Goal: Check status: Check status

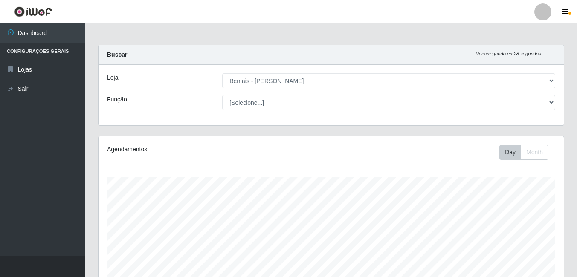
select select "230"
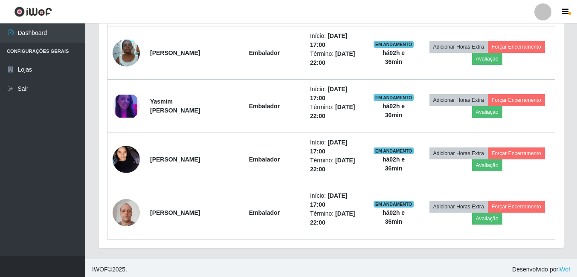
scroll to position [670, 0]
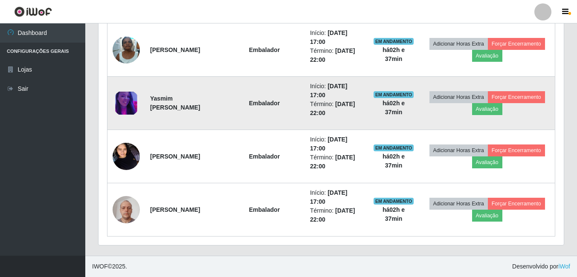
click at [136, 100] on img at bounding box center [126, 103] width 27 height 23
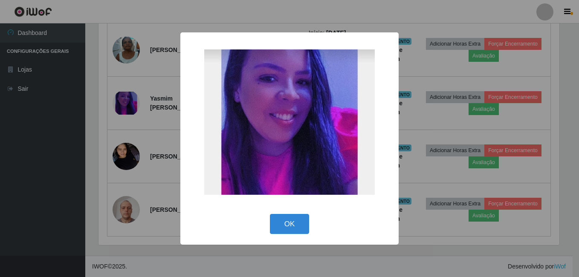
click at [176, 147] on div "× OK Cancel" at bounding box center [289, 138] width 579 height 277
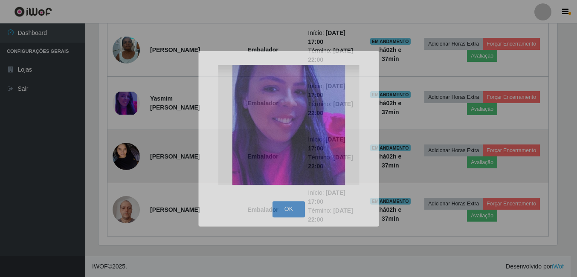
scroll to position [177, 465]
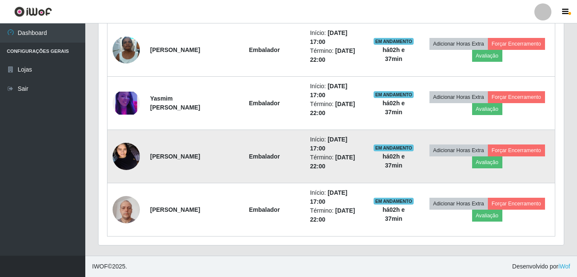
click at [135, 159] on img at bounding box center [126, 156] width 27 height 36
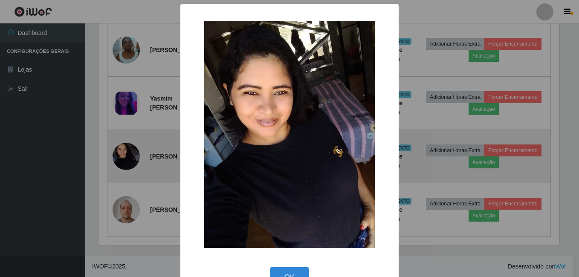
click at [135, 159] on div "× OK Cancel" at bounding box center [289, 138] width 579 height 277
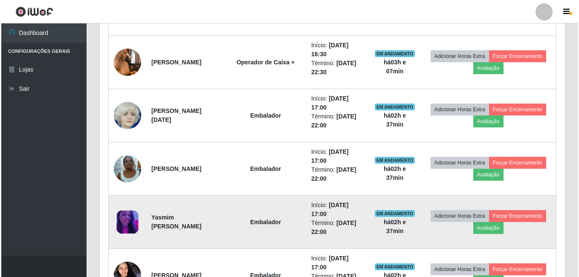
scroll to position [542, 0]
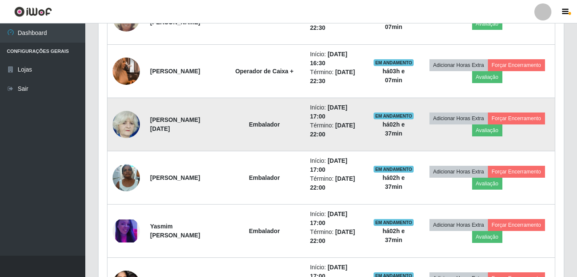
click at [133, 127] on img at bounding box center [126, 124] width 27 height 31
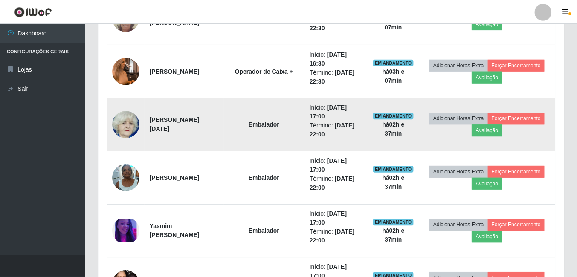
scroll to position [177, 461]
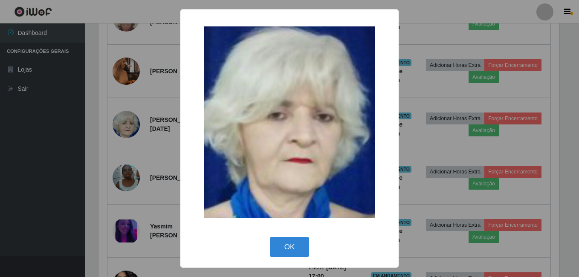
click at [131, 74] on div "× OK Cancel" at bounding box center [289, 138] width 579 height 277
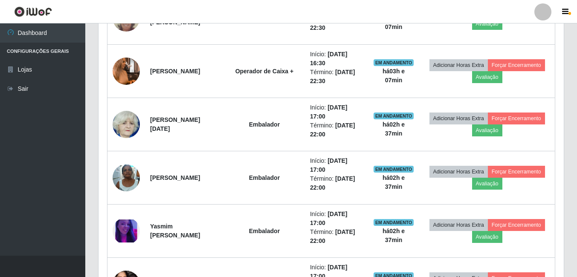
scroll to position [177, 465]
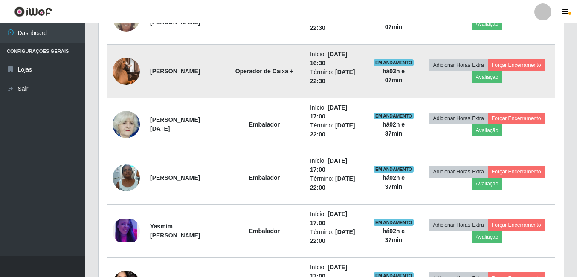
click at [131, 69] on img at bounding box center [126, 71] width 27 height 49
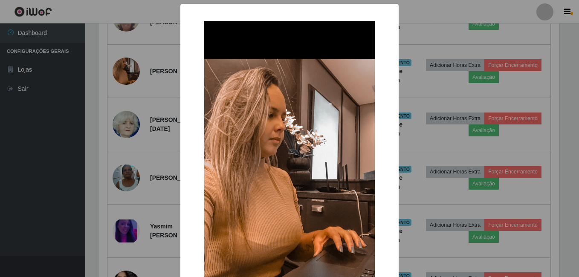
click at [150, 69] on div "× OK Cancel" at bounding box center [289, 138] width 579 height 277
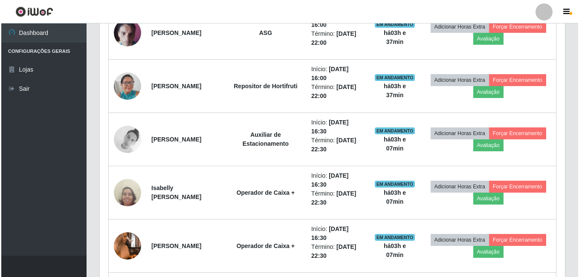
scroll to position [287, 0]
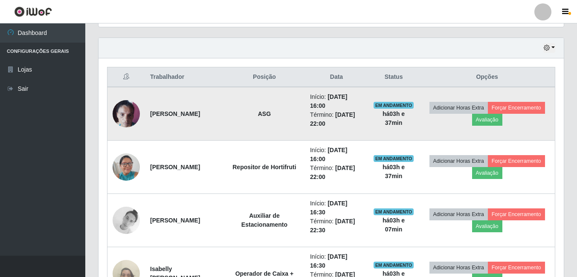
click at [128, 112] on img at bounding box center [126, 114] width 27 height 36
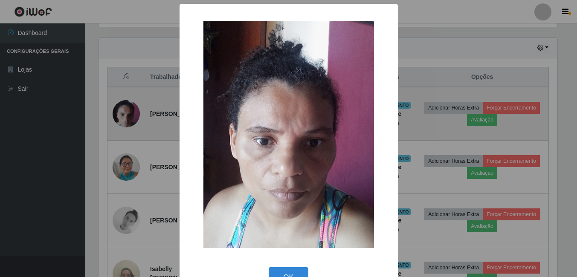
scroll to position [177, 461]
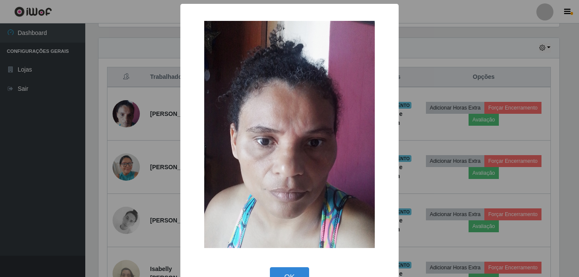
click at [130, 127] on div "× OK Cancel" at bounding box center [289, 138] width 579 height 277
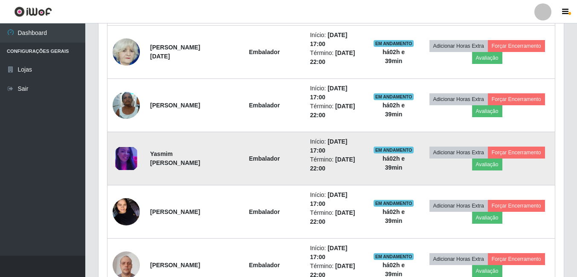
scroll to position [542, 0]
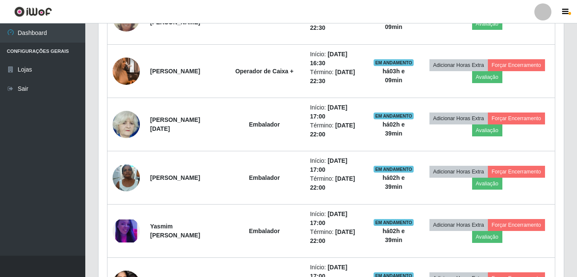
click at [538, 11] on div at bounding box center [542, 11] width 17 height 17
